Goal: Check status

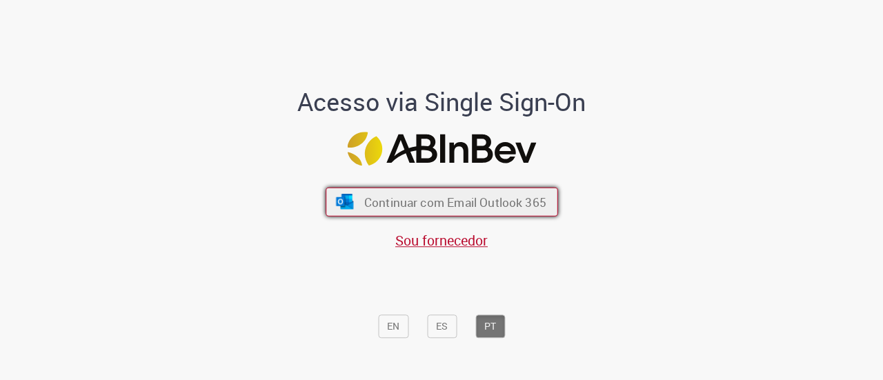
click at [364, 197] on span "Continuar com Email Outlook 365" at bounding box center [455, 202] width 182 height 16
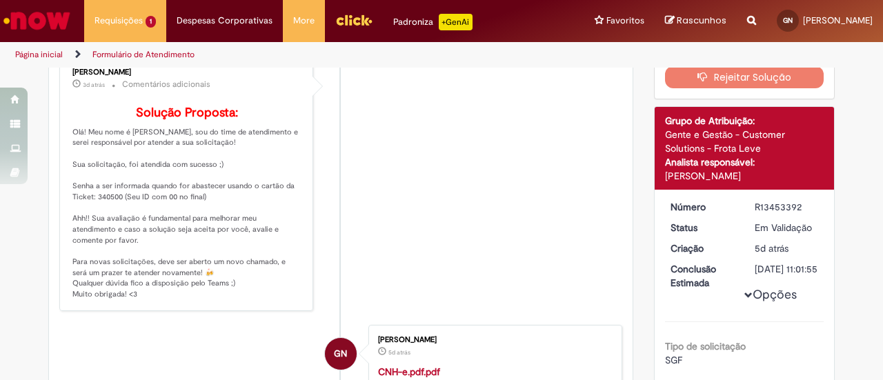
scroll to position [148, 0]
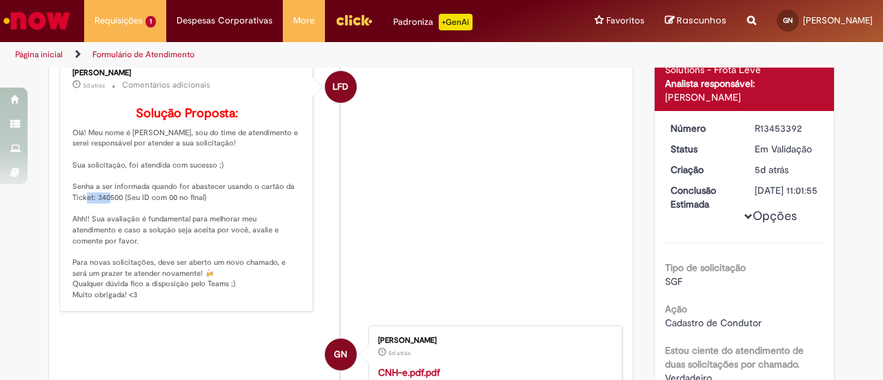
drag, startPoint x: 91, startPoint y: 218, endPoint x: 118, endPoint y: 217, distance: 27.0
click at [119, 217] on p "Solução Proposta: Olá! Meu nome é [PERSON_NAME], sou do time de atendimento e s…" at bounding box center [187, 204] width 230 height 194
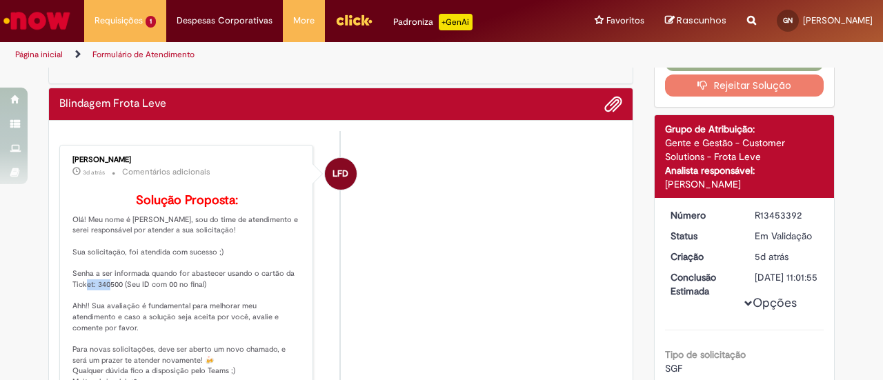
scroll to position [0, 0]
